Goal: Task Accomplishment & Management: Manage account settings

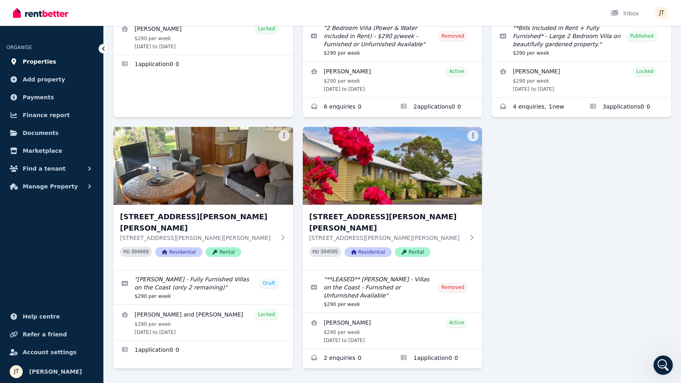
click at [41, 60] on span "Properties" at bounding box center [40, 62] width 34 height 10
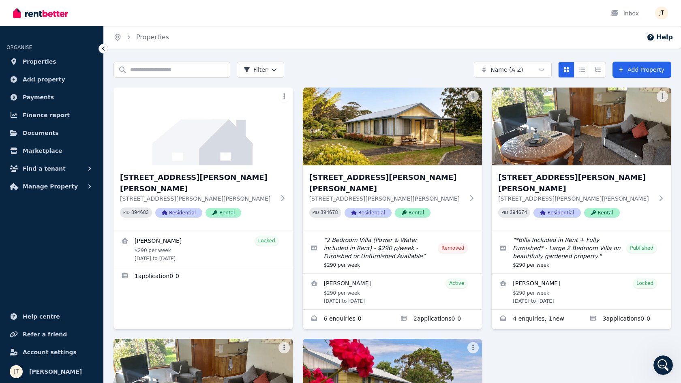
click at [663, 367] on icon "Open Intercom Messenger" at bounding box center [663, 365] width 13 height 13
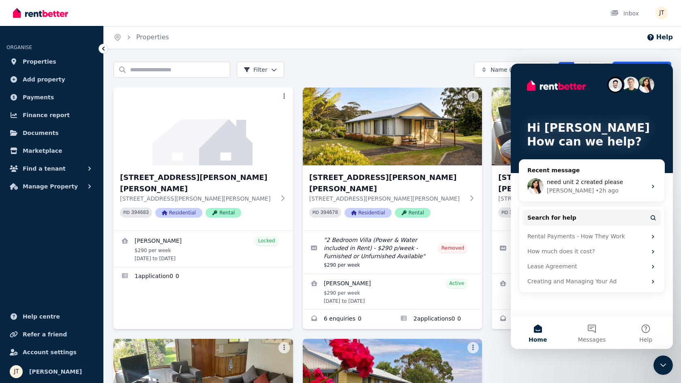
click at [495, 339] on div "4/[STREET_ADDRESS][PERSON_NAME][PERSON_NAME][PERSON_NAME][PERSON_NAME] 394683 R…" at bounding box center [393, 334] width 558 height 493
click at [669, 363] on div "Close Intercom Messenger" at bounding box center [662, 365] width 19 height 19
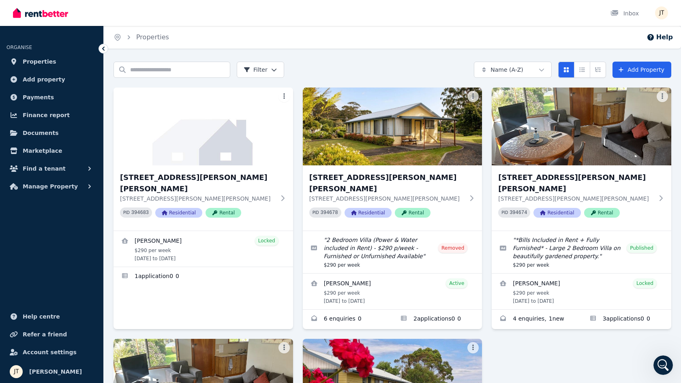
click at [574, 359] on div "4/[STREET_ADDRESS][PERSON_NAME][PERSON_NAME][PERSON_NAME][PERSON_NAME] 394683 R…" at bounding box center [393, 334] width 558 height 493
click at [551, 310] on link "Enquiries for 6/21 Andrew St, Strahan" at bounding box center [537, 319] width 90 height 19
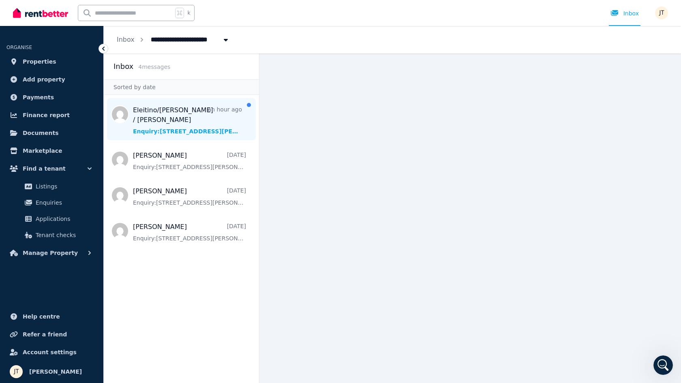
click at [205, 116] on span "Message list" at bounding box center [181, 119] width 155 height 42
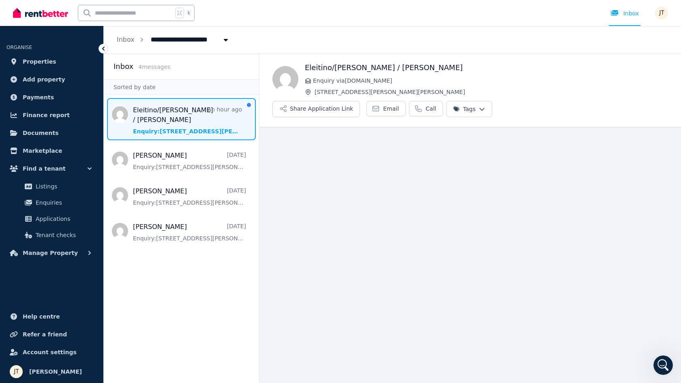
click at [197, 118] on span "Message list" at bounding box center [181, 119] width 155 height 42
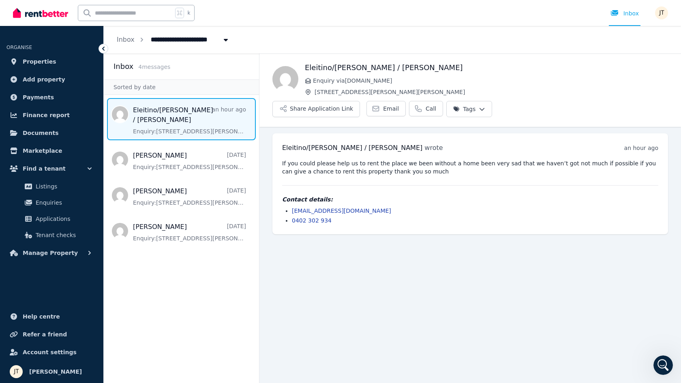
click at [405, 159] on pre "If you could please help us to rent the place we been without a home been very …" at bounding box center [470, 167] width 376 height 16
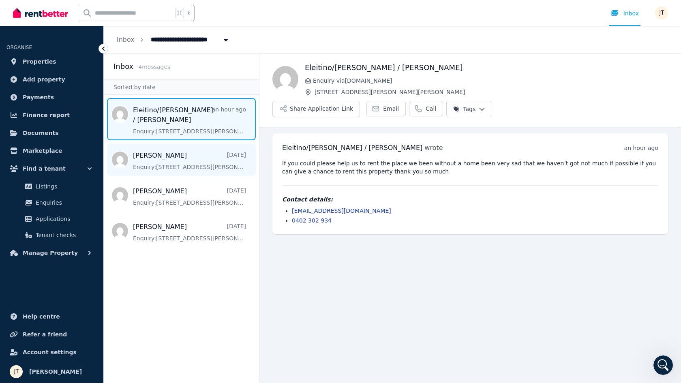
click at [206, 154] on span "Message list" at bounding box center [181, 160] width 155 height 32
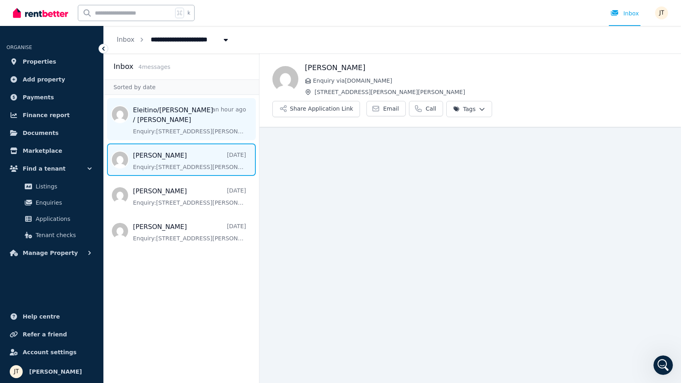
click at [196, 129] on span "Message list" at bounding box center [181, 119] width 155 height 42
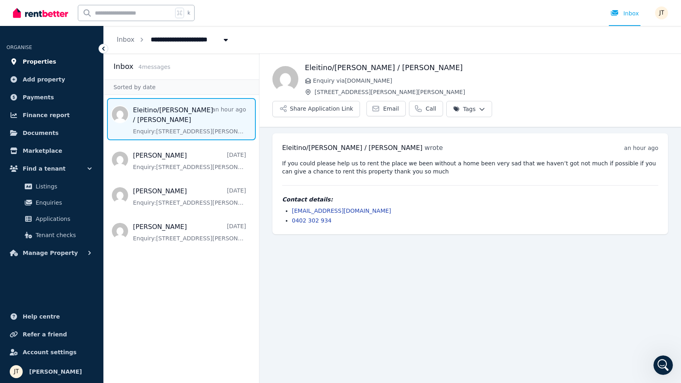
click at [46, 60] on span "Properties" at bounding box center [40, 62] width 34 height 10
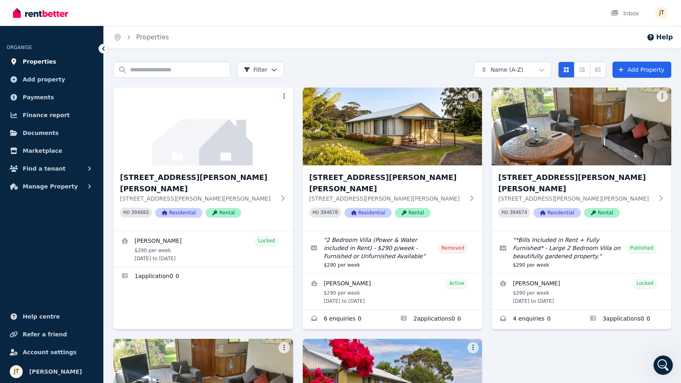
click at [48, 59] on span "Properties" at bounding box center [40, 62] width 34 height 10
click at [591, 333] on div "4/[STREET_ADDRESS][PERSON_NAME][PERSON_NAME][PERSON_NAME][PERSON_NAME] 394683 R…" at bounding box center [393, 334] width 558 height 493
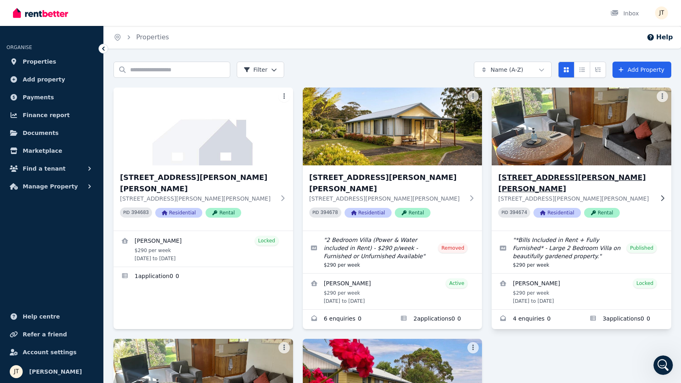
click at [554, 177] on h3 "[STREET_ADDRESS][PERSON_NAME][PERSON_NAME]" at bounding box center [575, 183] width 155 height 23
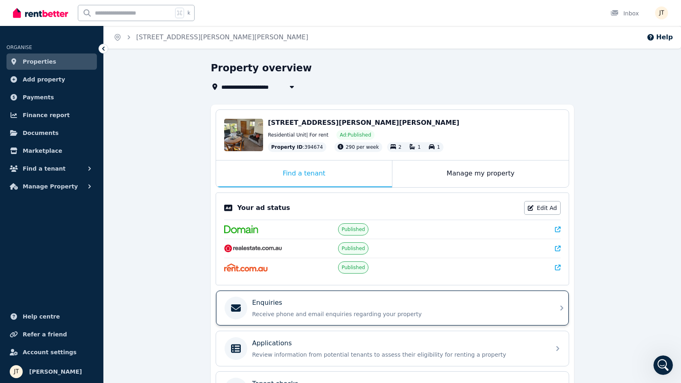
scroll to position [79, 0]
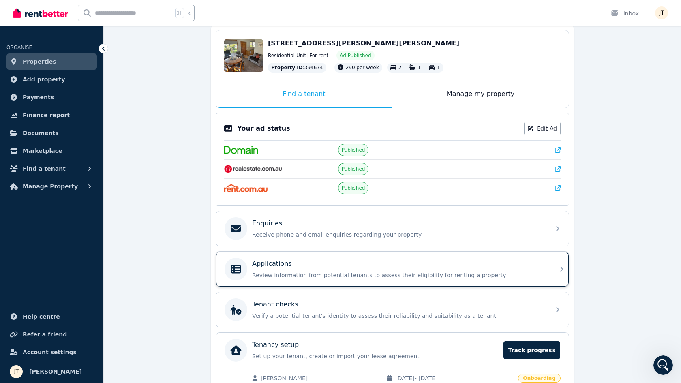
click at [470, 271] on p "Review information from potential tenants to assess their eligibility for renti…" at bounding box center [399, 275] width 294 height 8
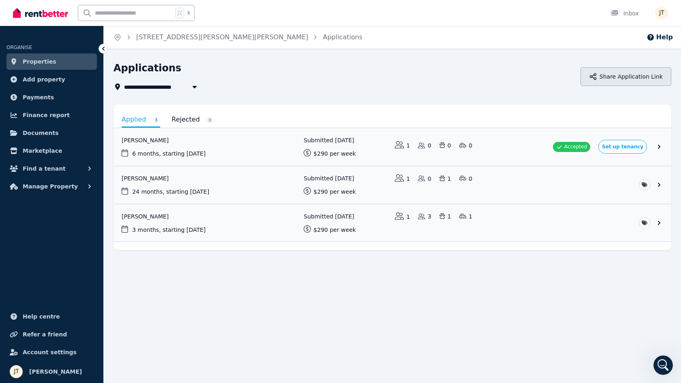
click at [625, 69] on button "Share Application Link" at bounding box center [626, 76] width 91 height 19
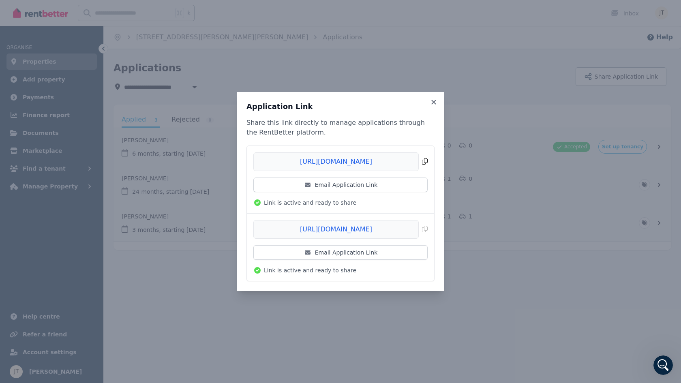
click at [399, 161] on span "Copied!" at bounding box center [340, 161] width 174 height 19
click at [435, 103] on icon at bounding box center [434, 102] width 8 height 7
